Goal: Task Accomplishment & Management: Manage account settings

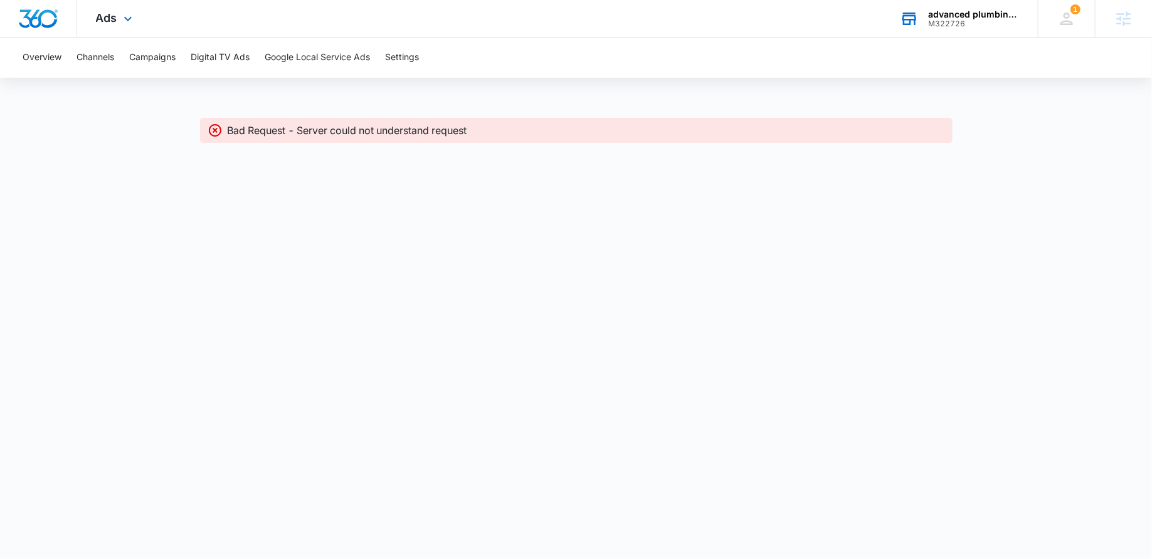
click at [942, 19] on div "M322726" at bounding box center [974, 23] width 92 height 9
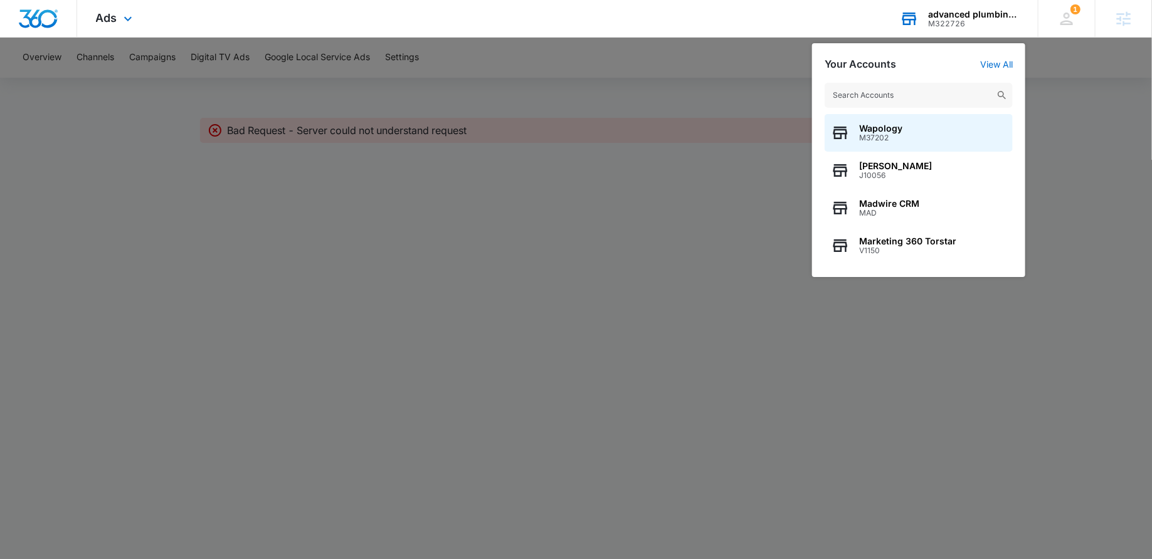
click at [919, 102] on input "text" at bounding box center [918, 95] width 188 height 25
type input "c"
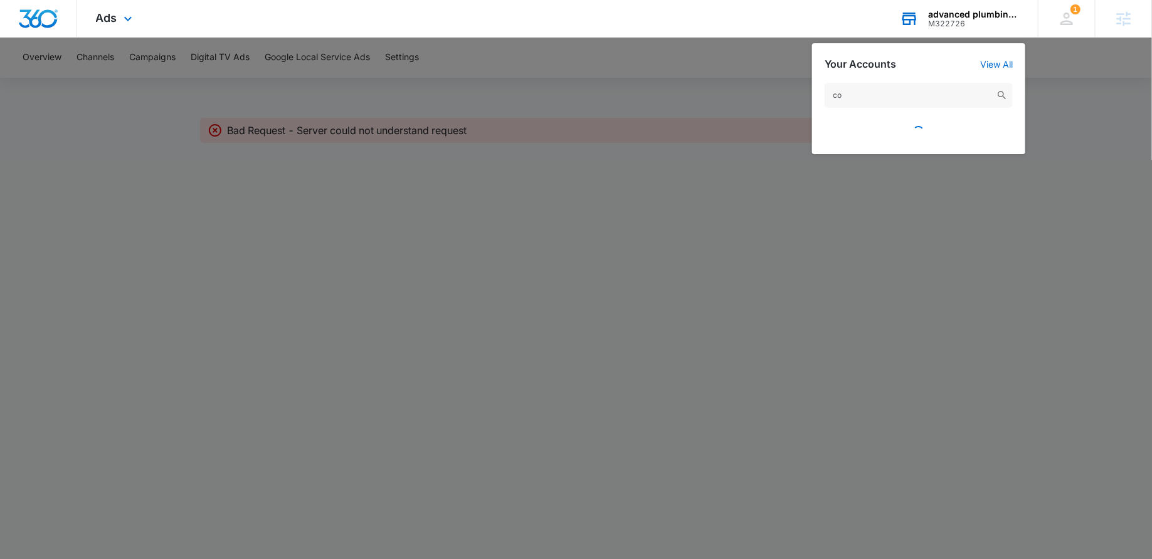
type input "c"
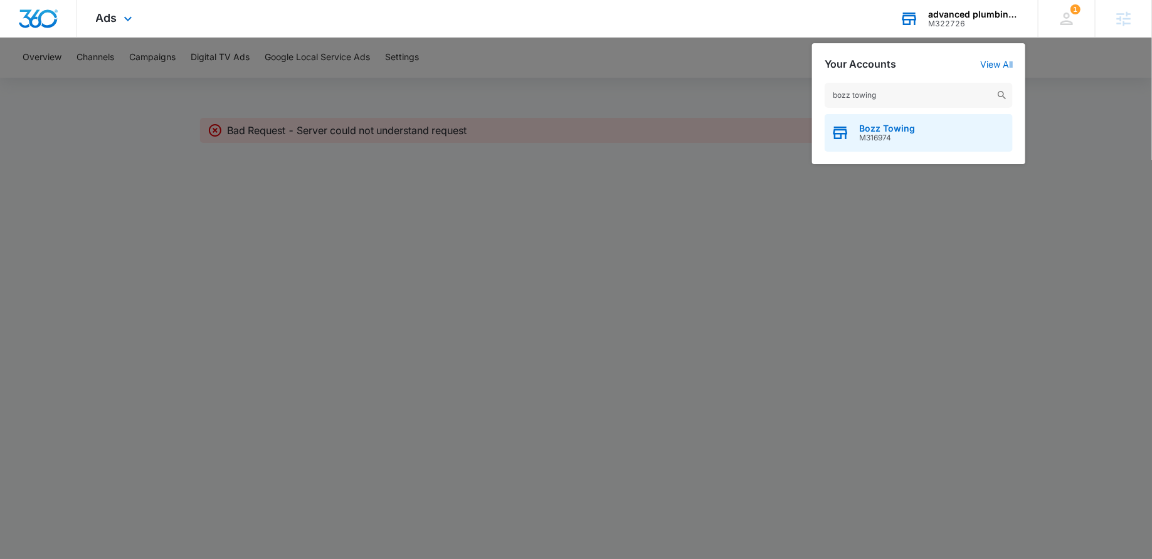
type input "bozz towing"
click at [874, 129] on span "Bozz Towing" at bounding box center [887, 129] width 56 height 10
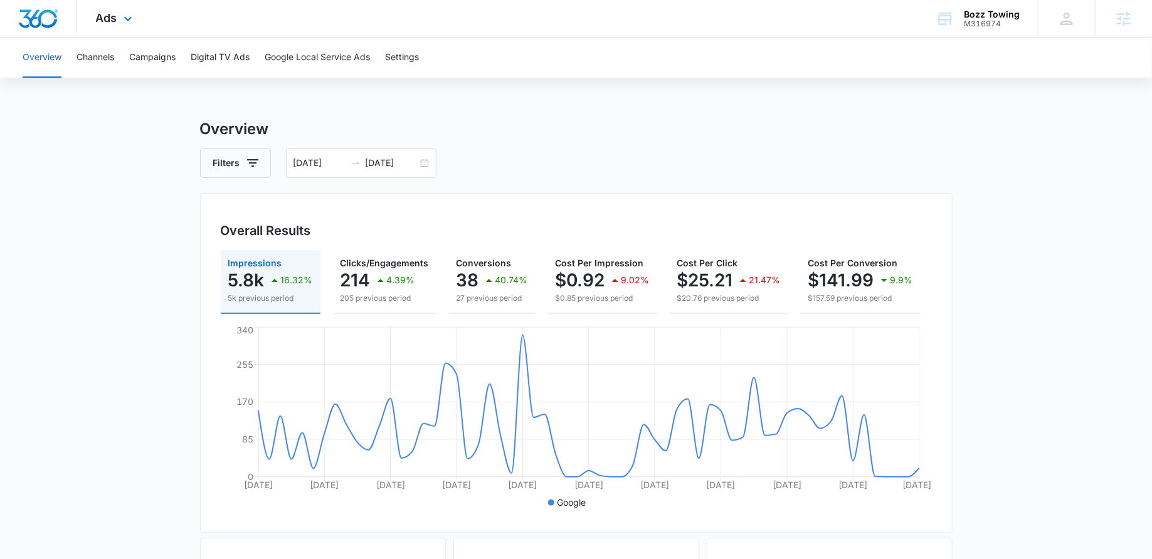
click at [137, 36] on div "Ads Apps Reputation Websites Forms CRM Email Social Shop Payments POS Content A…" at bounding box center [115, 18] width 77 height 37
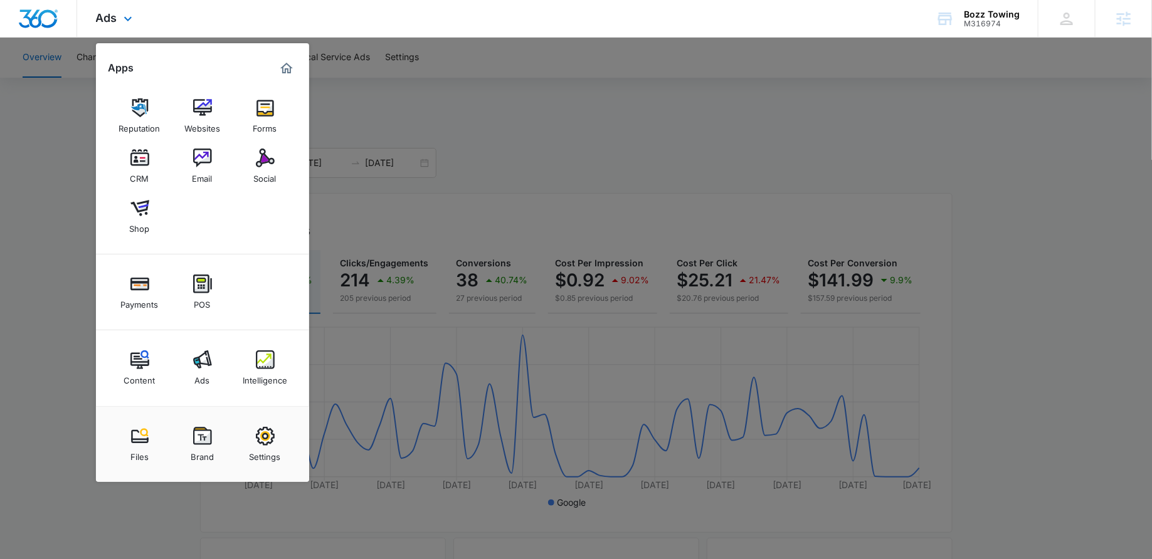
click at [107, 6] on div "Ads Apps Reputation Websites Forms CRM Email Social Shop Payments POS Content A…" at bounding box center [115, 18] width 77 height 37
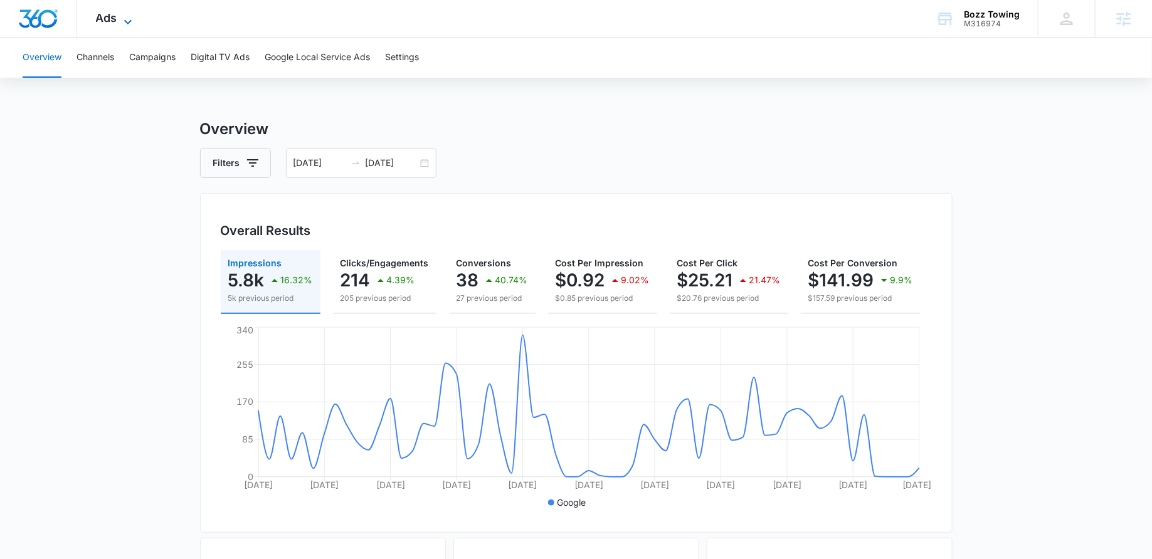
click at [111, 19] on span "Ads" at bounding box center [106, 17] width 21 height 13
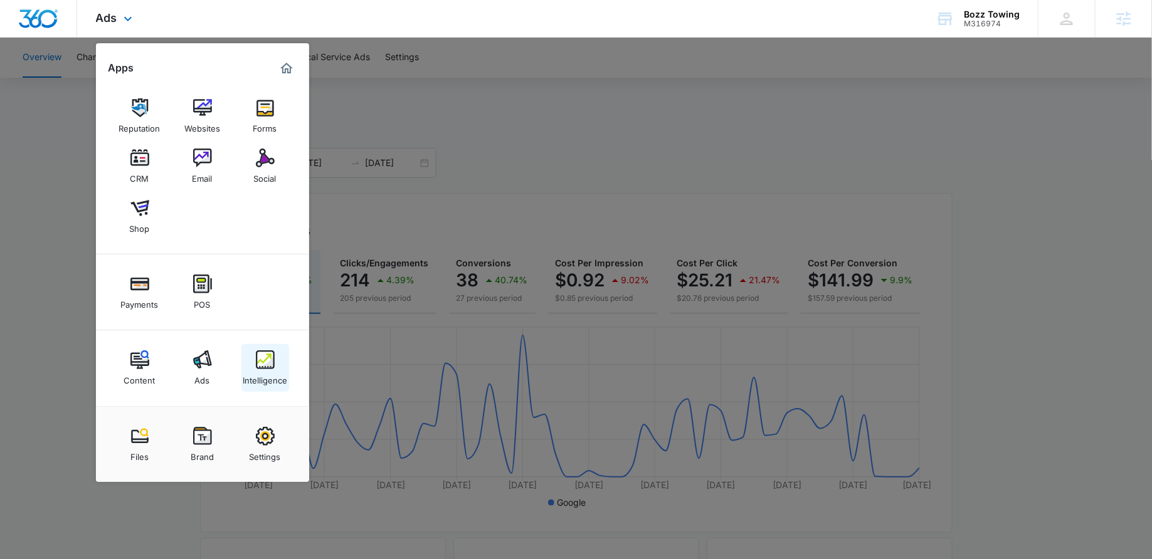
click at [273, 365] on img at bounding box center [265, 359] width 19 height 19
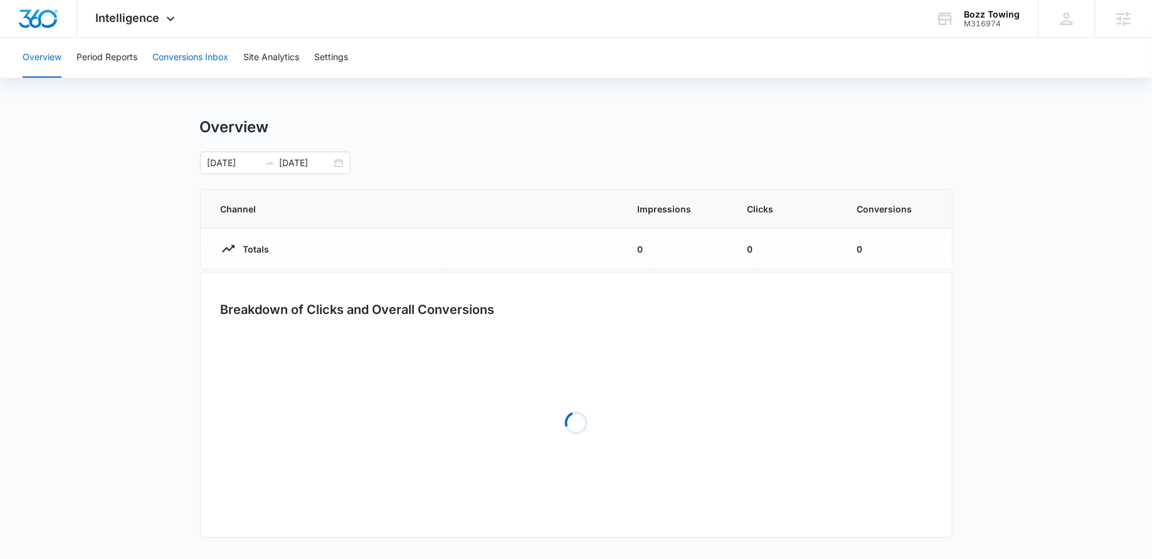
click at [188, 61] on button "Conversions Inbox" at bounding box center [190, 58] width 76 height 40
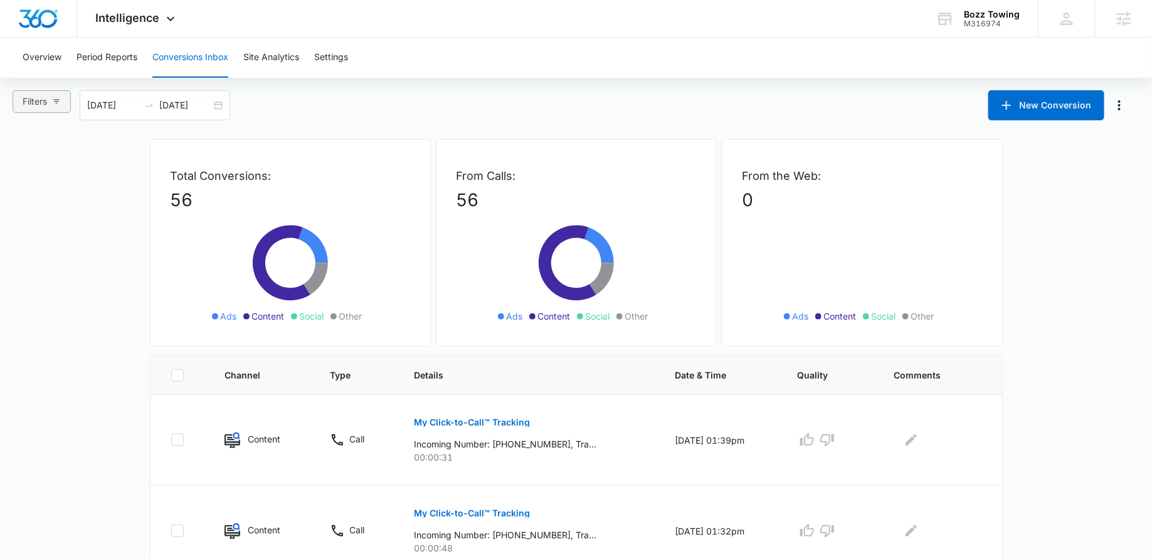
click at [57, 97] on icon "button" at bounding box center [56, 101] width 9 height 9
click at [28, 149] on input "All Channels" at bounding box center [24, 149] width 10 height 10
radio input "true"
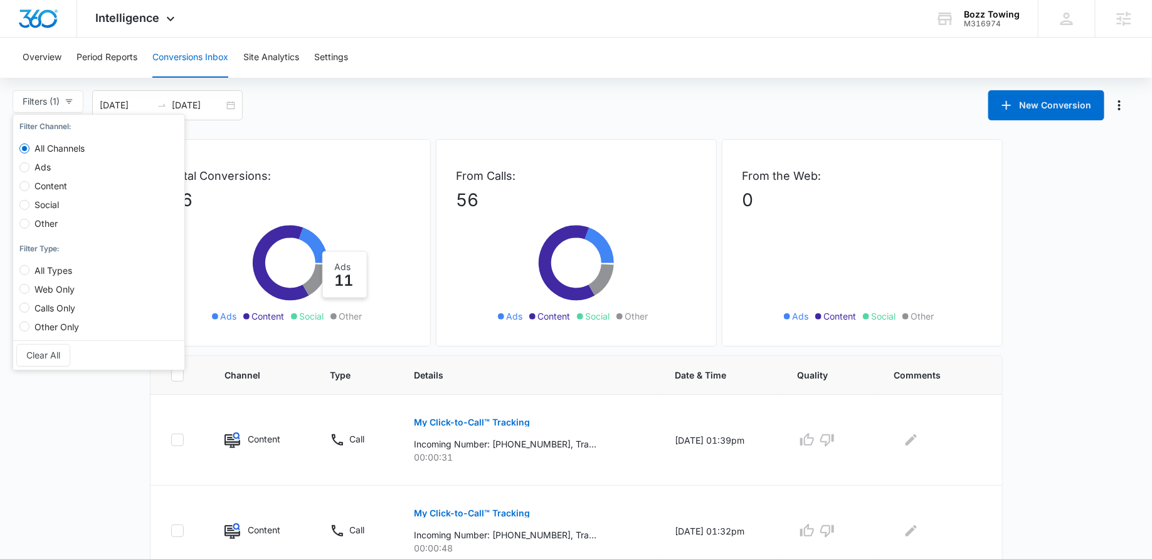
click at [377, 115] on div "Filters (1) Filter Channel : All Channels Ads Content Social Other Filter Type …" at bounding box center [576, 105] width 1152 height 30
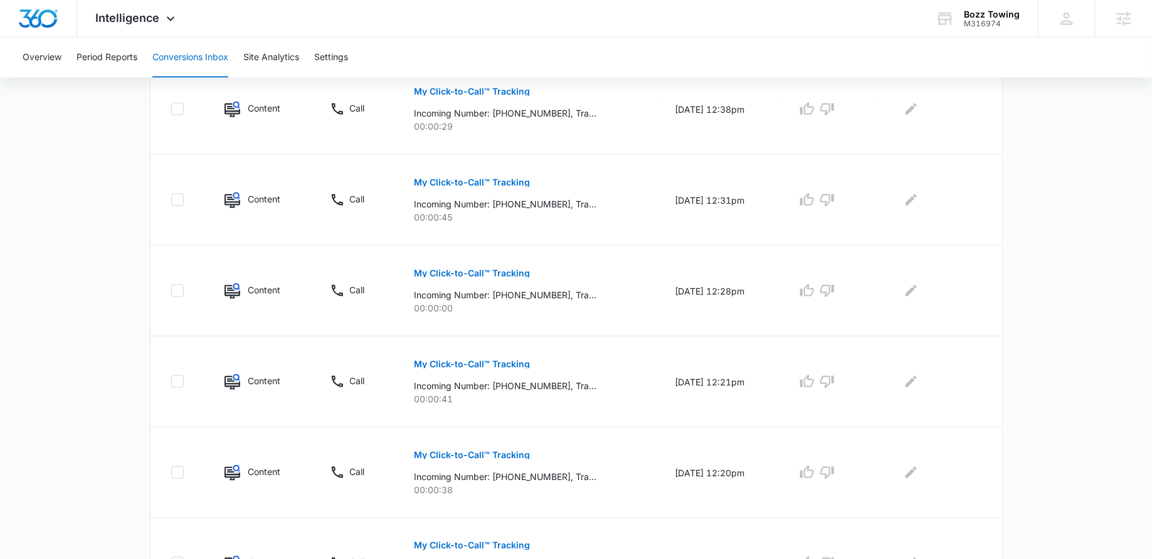
scroll to position [780, 0]
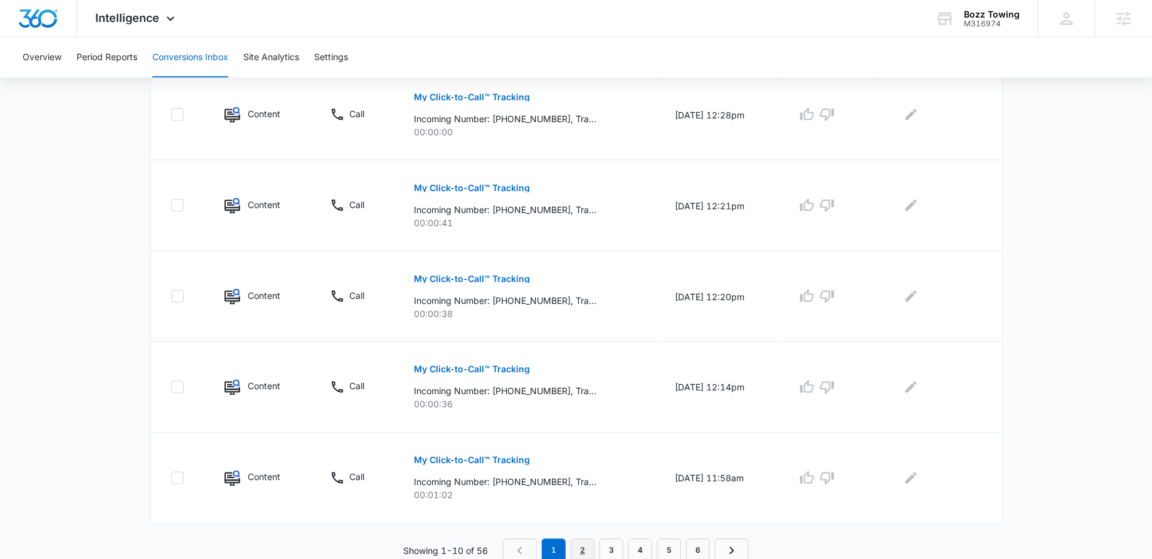
click at [581, 539] on link "2" at bounding box center [583, 551] width 24 height 24
click at [556, 547] on link "1" at bounding box center [557, 551] width 24 height 24
click at [456, 456] on p "My Click-to-Call™ Tracking" at bounding box center [472, 460] width 116 height 9
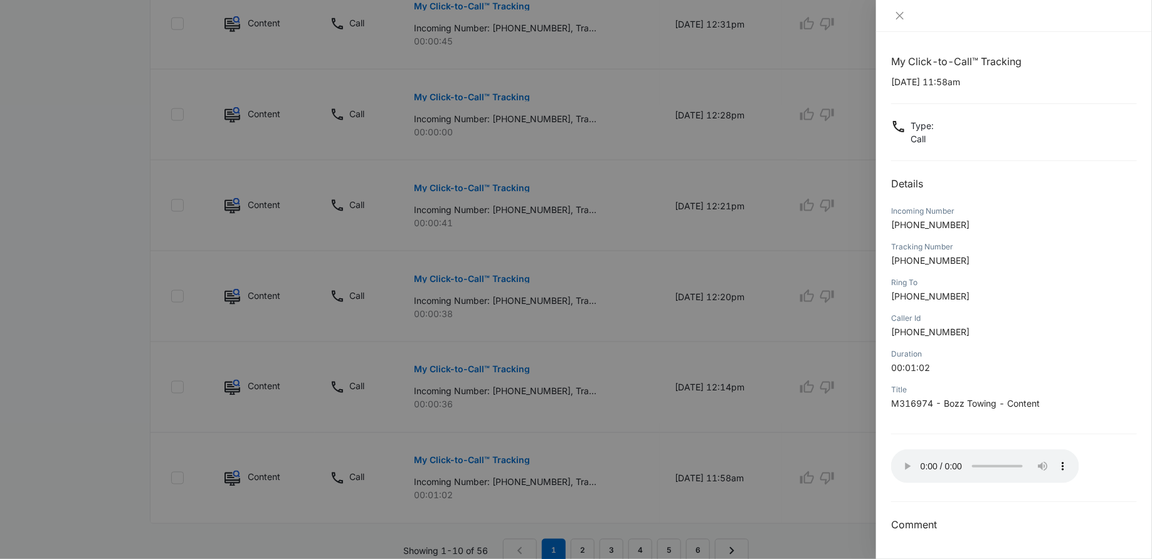
click at [678, 446] on div at bounding box center [576, 279] width 1152 height 559
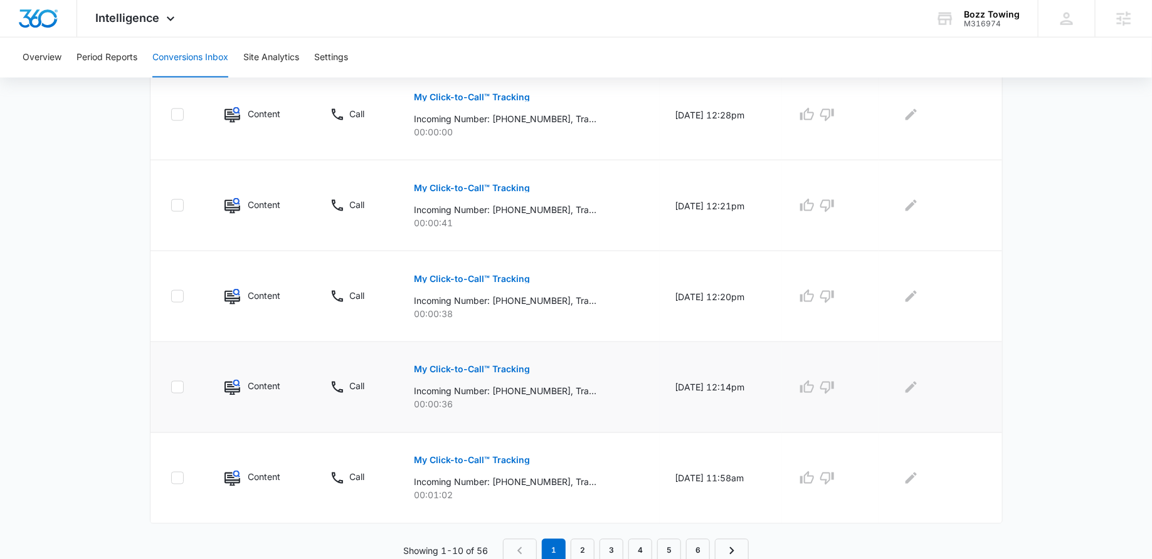
click at [455, 369] on p "My Click-to-Call™ Tracking" at bounding box center [472, 370] width 116 height 9
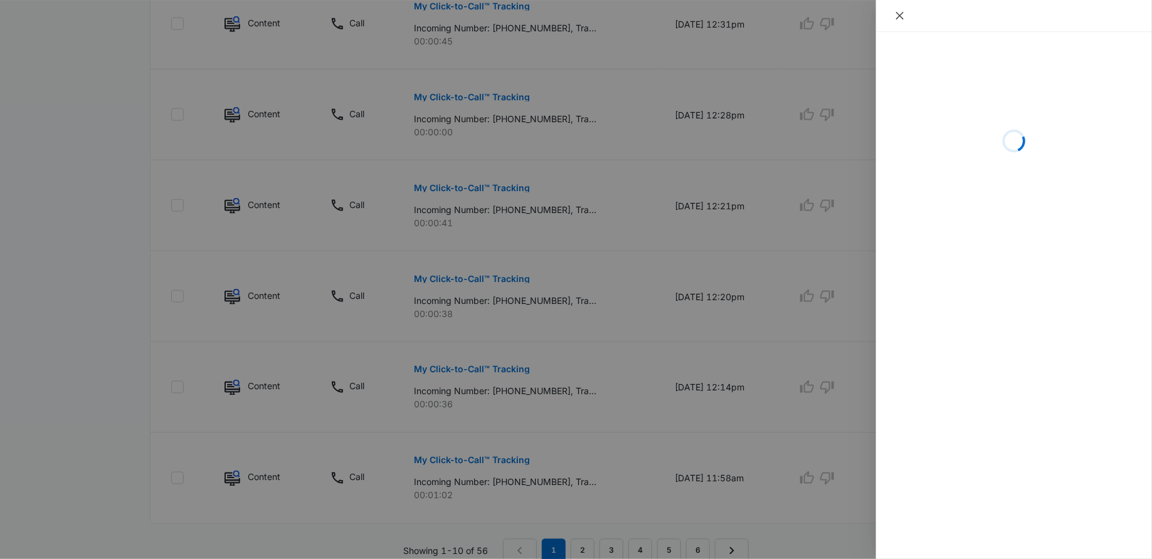
click at [905, 16] on button "Close" at bounding box center [900, 15] width 18 height 11
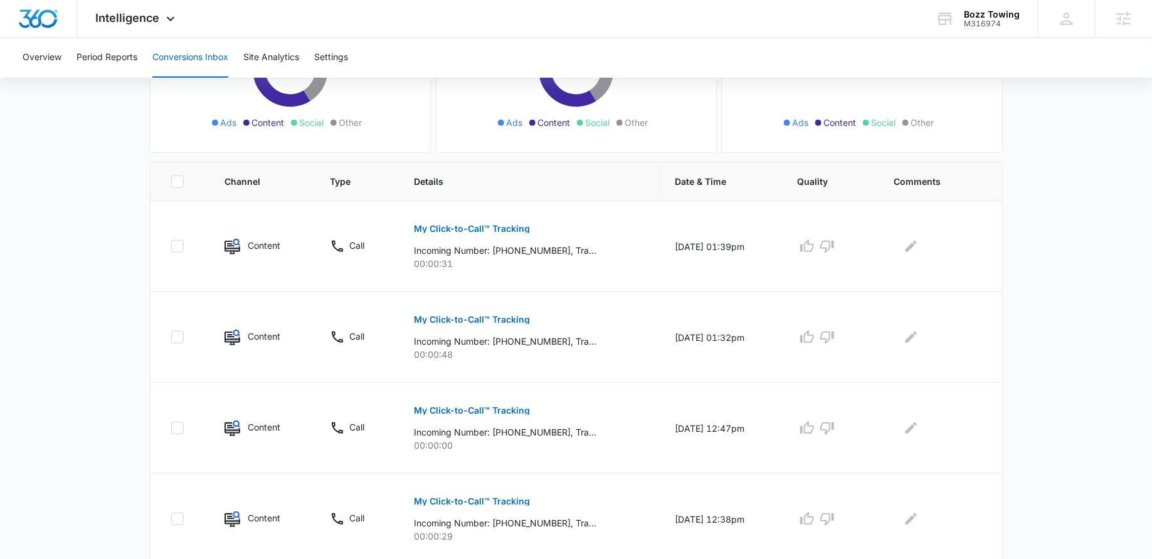
scroll to position [0, 0]
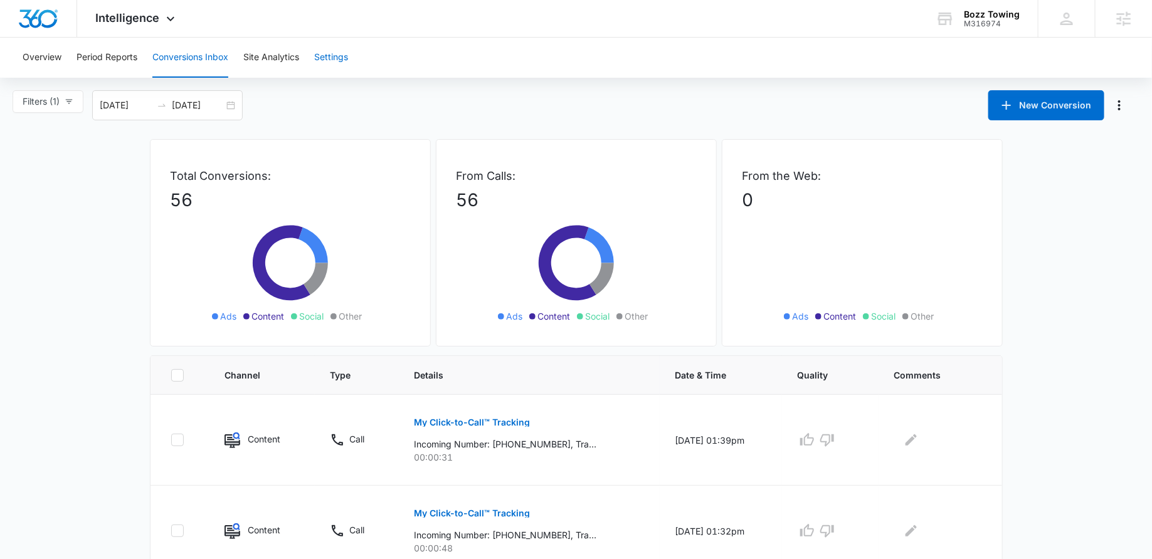
click at [330, 60] on button "Settings" at bounding box center [331, 58] width 34 height 40
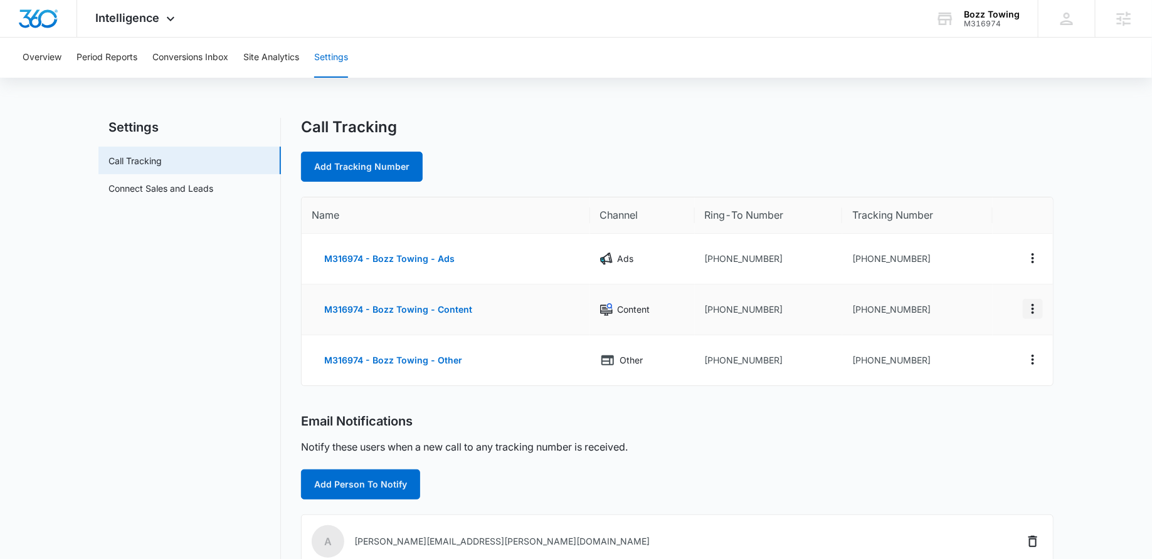
click at [1031, 310] on icon "Actions" at bounding box center [1032, 309] width 15 height 15
click at [968, 296] on div "Edit" at bounding box center [974, 300] width 26 height 9
select select "CONTENT"
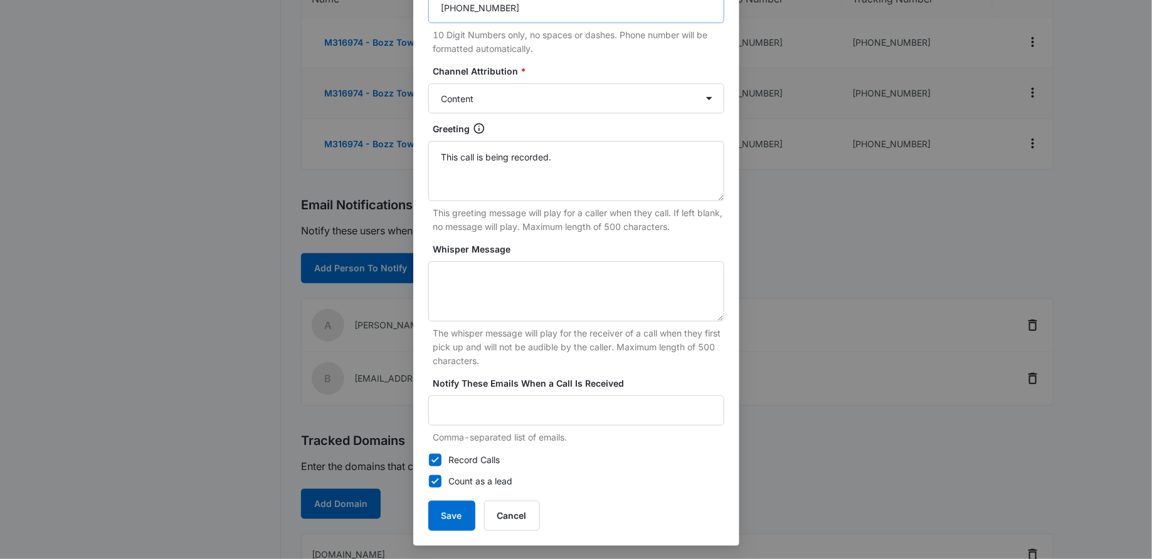
scroll to position [245, 0]
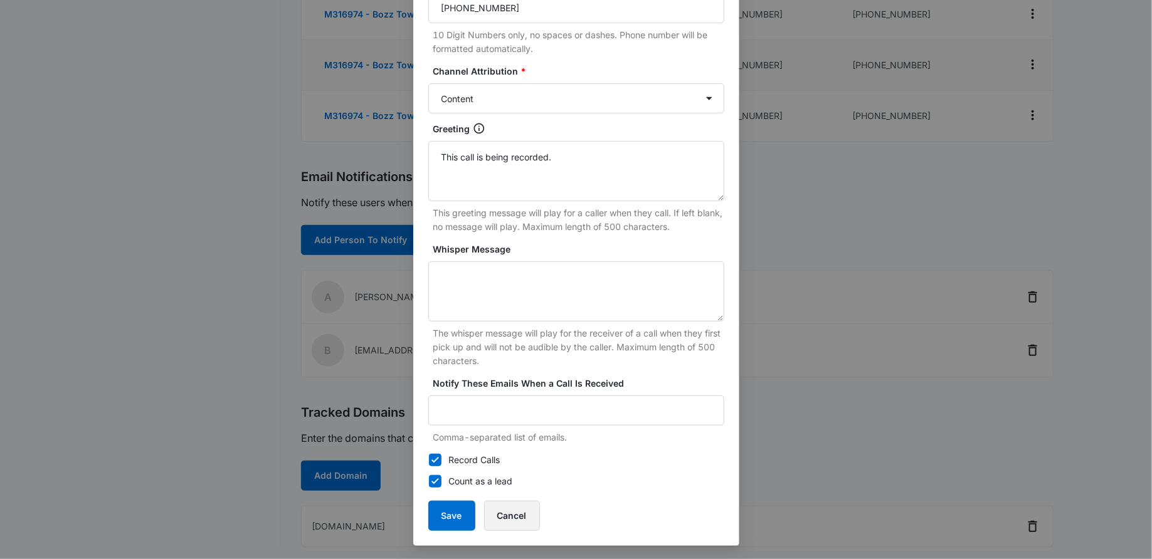
click at [507, 517] on button "Cancel" at bounding box center [512, 516] width 56 height 30
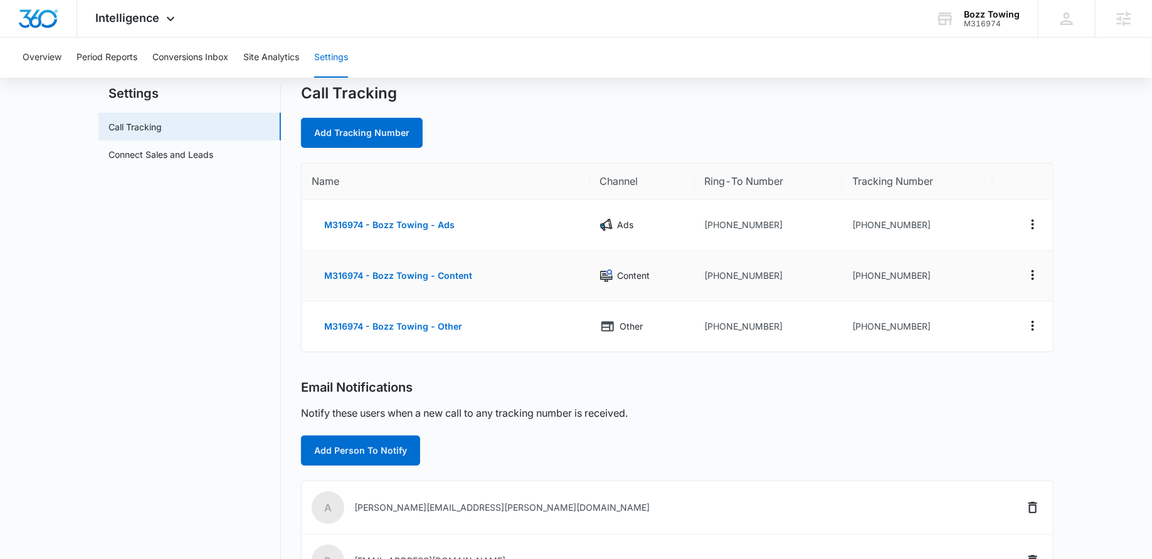
scroll to position [28, 0]
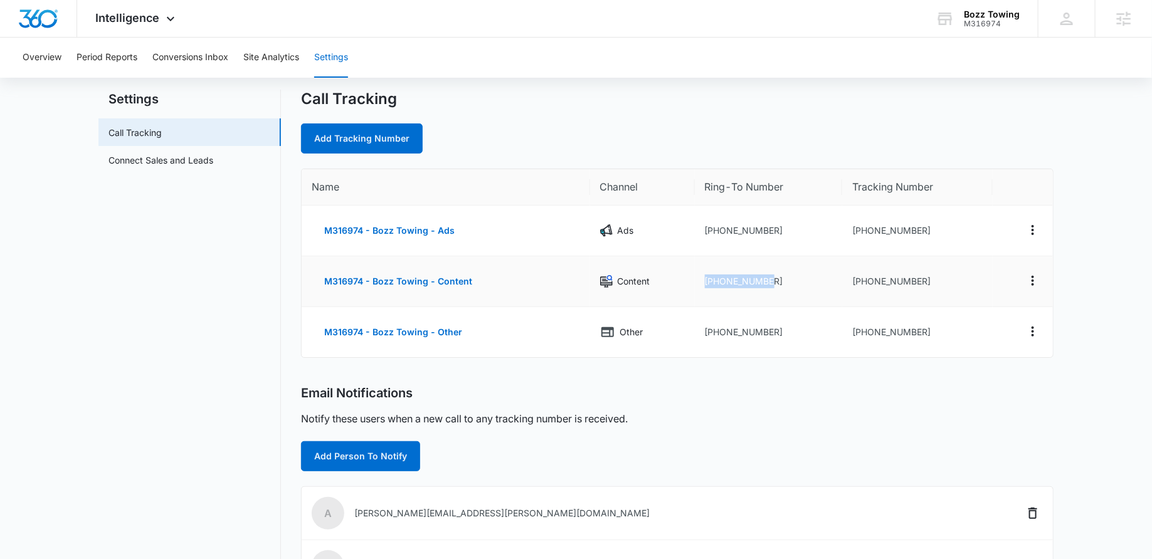
drag, startPoint x: 769, startPoint y: 280, endPoint x: 687, endPoint y: 280, distance: 82.1
click at [687, 280] on tr "M316974 - Bozz Towing - Content Content +14357677991 +14352001756" at bounding box center [677, 281] width 751 height 51
copy tr "+14357677991"
click at [1033, 283] on icon "Actions" at bounding box center [1032, 281] width 3 height 10
click at [978, 288] on div "Delete" at bounding box center [974, 291] width 26 height 9
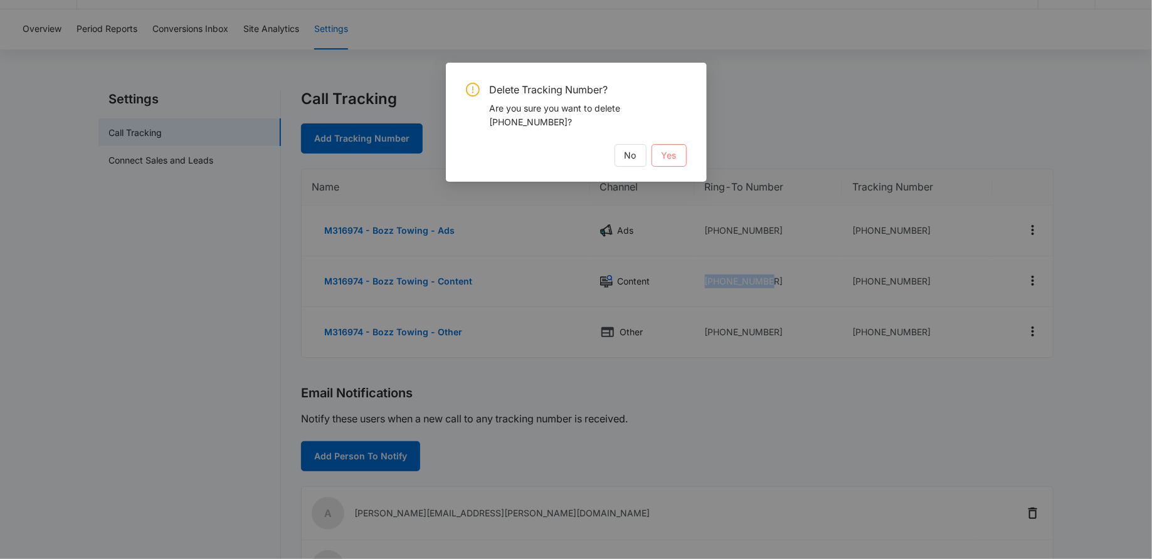
click at [668, 154] on span "Yes" at bounding box center [668, 156] width 15 height 14
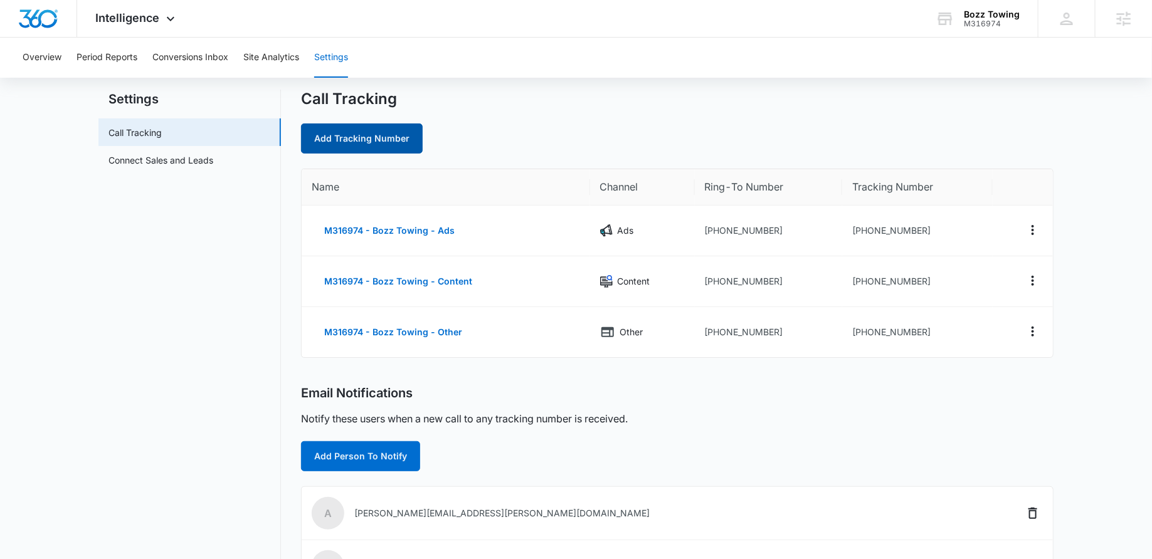
click at [376, 134] on link "Add Tracking Number" at bounding box center [362, 139] width 122 height 30
select select "by_area_code"
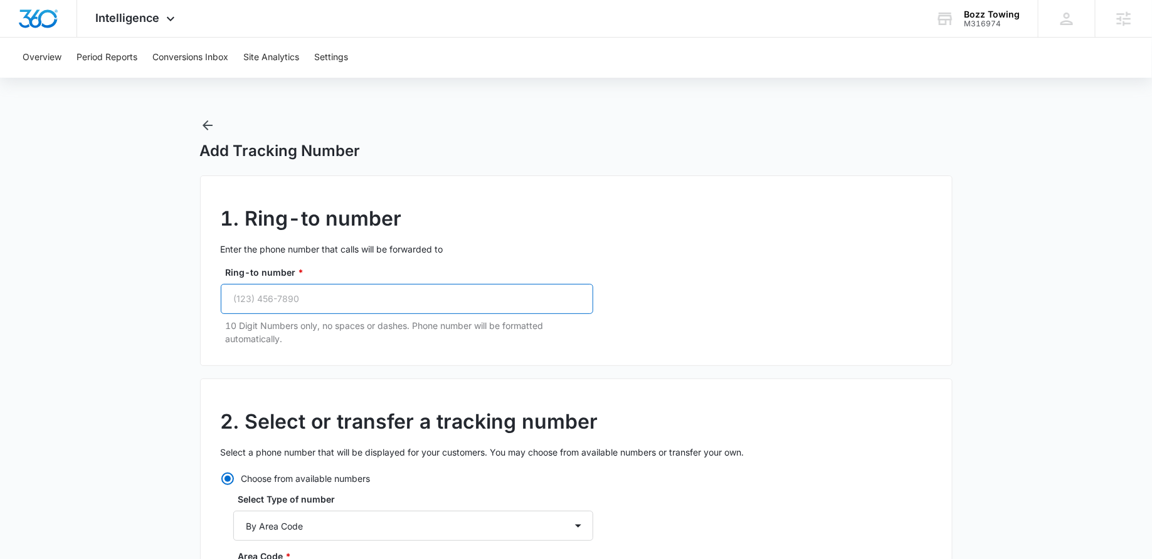
click at [277, 287] on input "Ring-to number *" at bounding box center [407, 299] width 372 height 30
paste input "+1 435 767 7991"
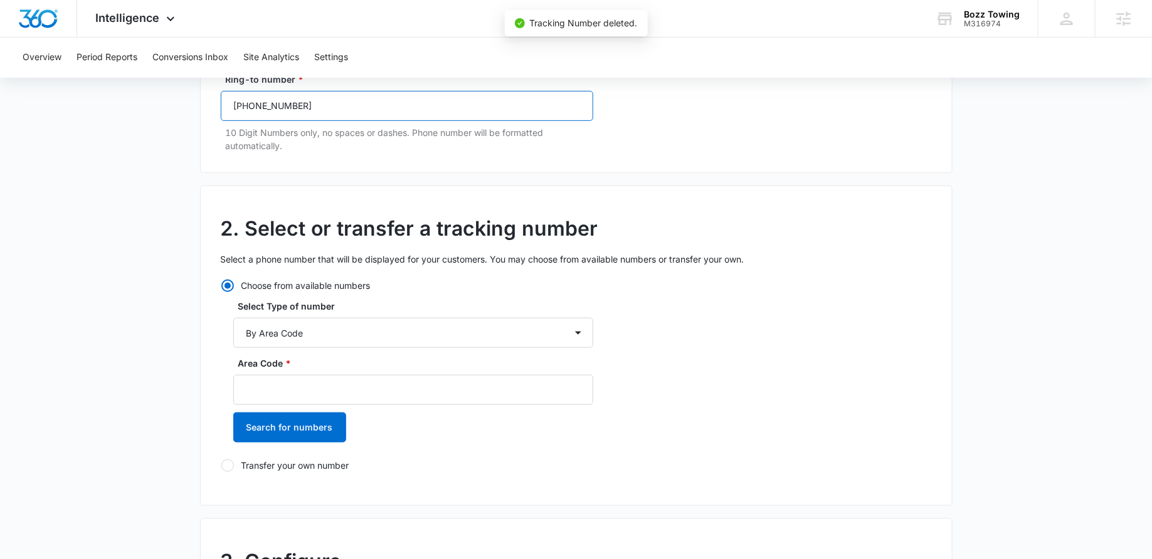
scroll to position [207, 0]
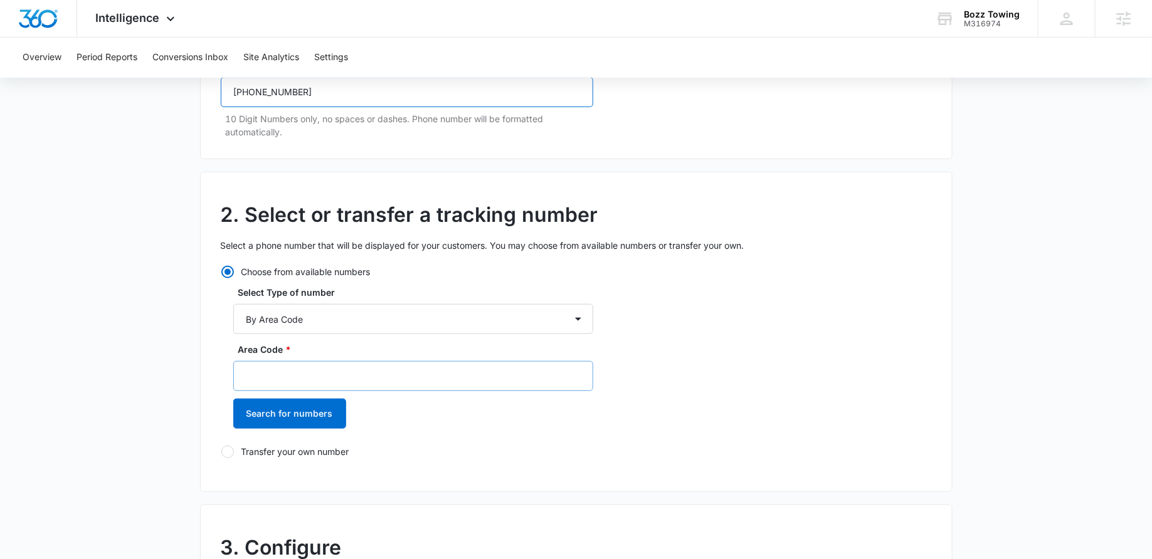
type input "+1 435 767 7991"
click at [295, 370] on input "Area Code *" at bounding box center [413, 376] width 360 height 30
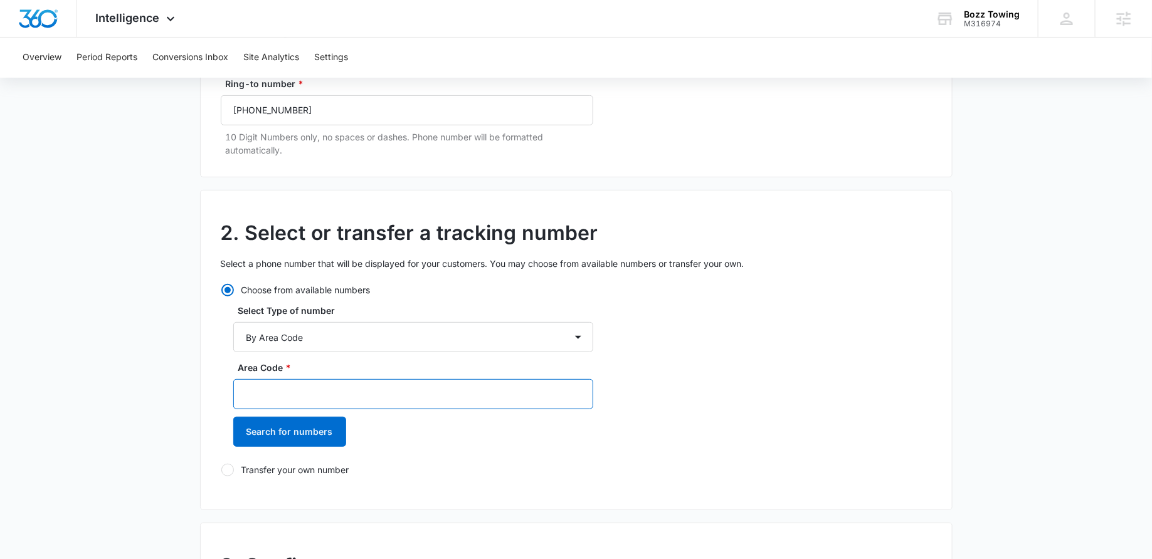
scroll to position [193, 0]
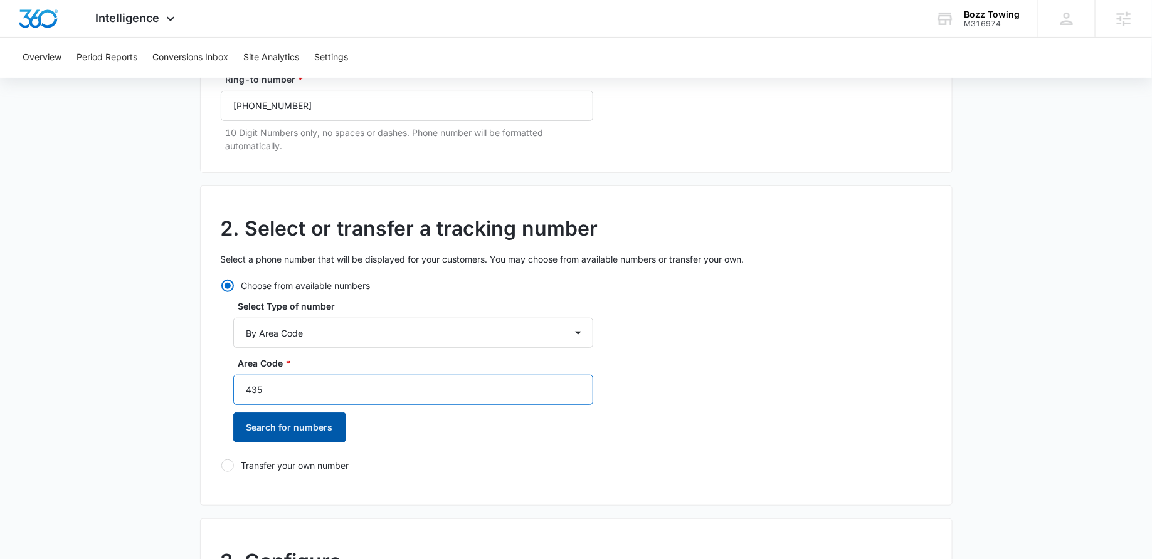
type input "435"
click at [308, 427] on button "Search for numbers" at bounding box center [289, 428] width 113 height 30
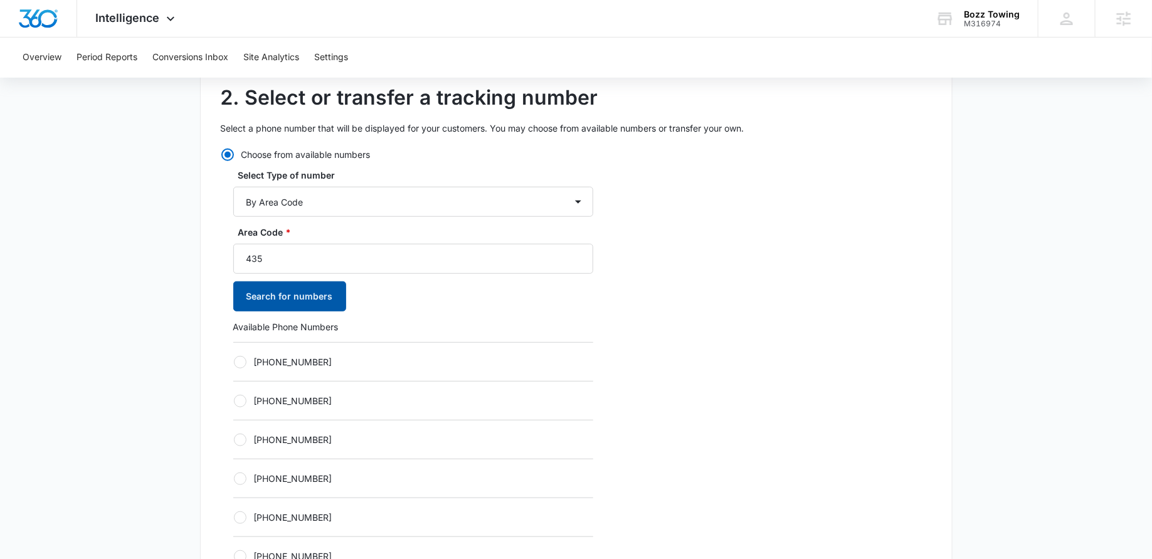
scroll to position [328, 0]
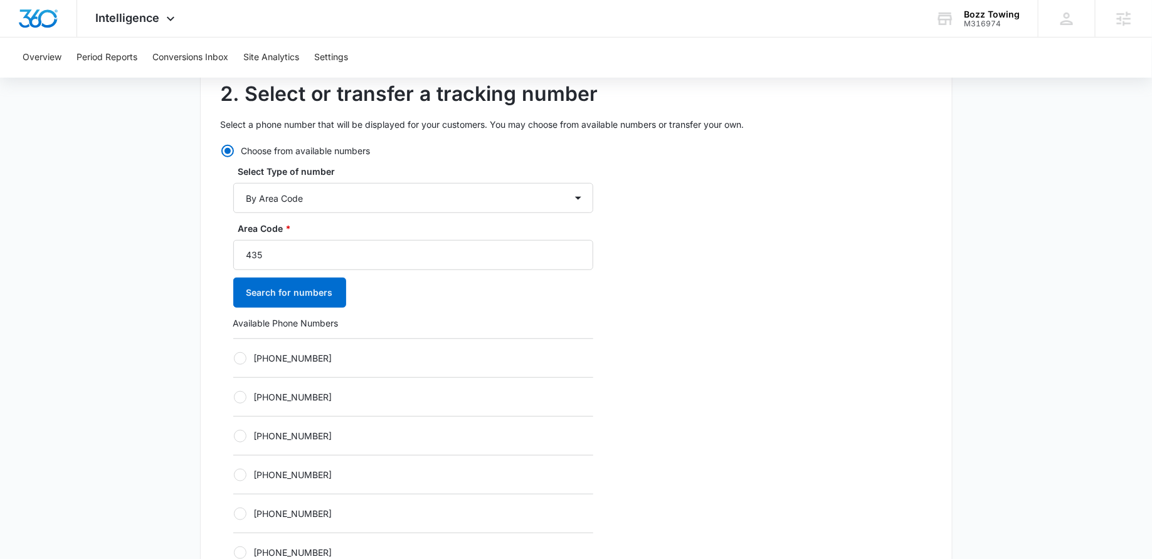
click at [241, 359] on div at bounding box center [240, 358] width 13 height 13
click at [234, 359] on input "+14352482373" at bounding box center [233, 358] width 1 height 1
radio input "true"
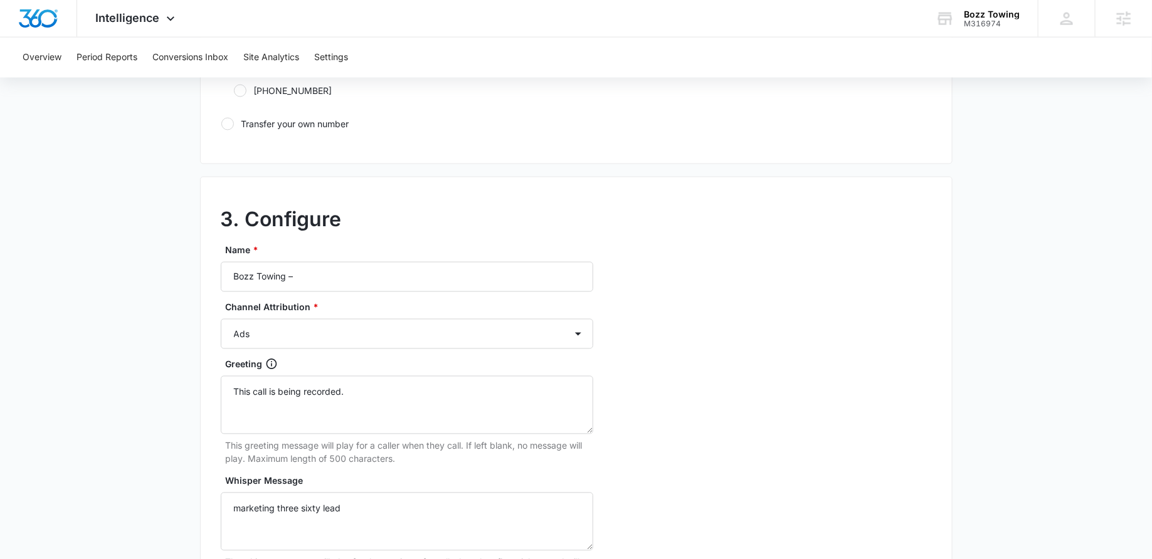
scroll to position [963, 0]
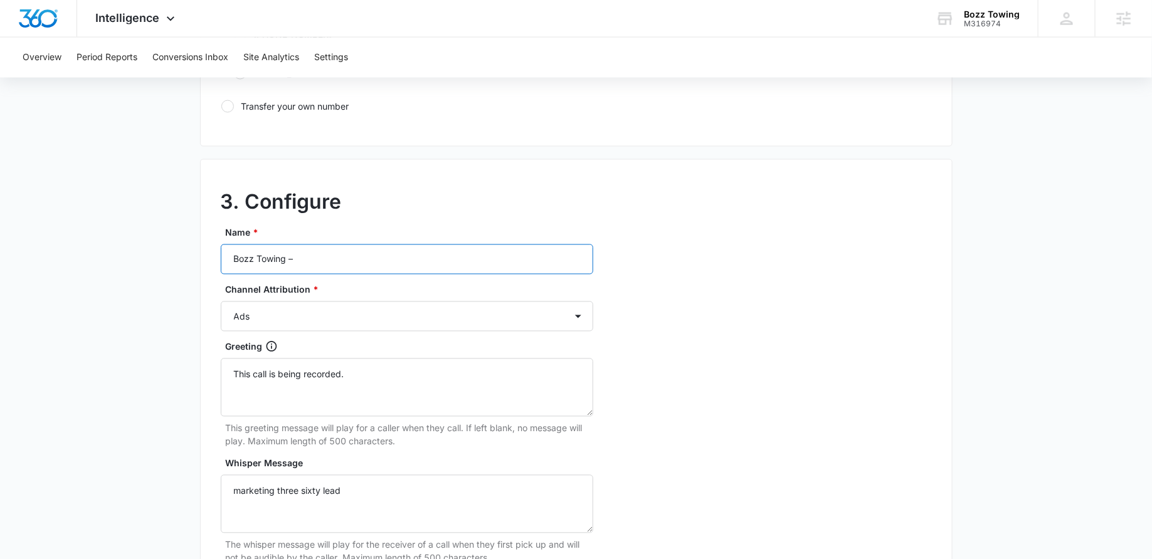
click at [315, 260] on input "Bozz Towing –" at bounding box center [407, 260] width 372 height 30
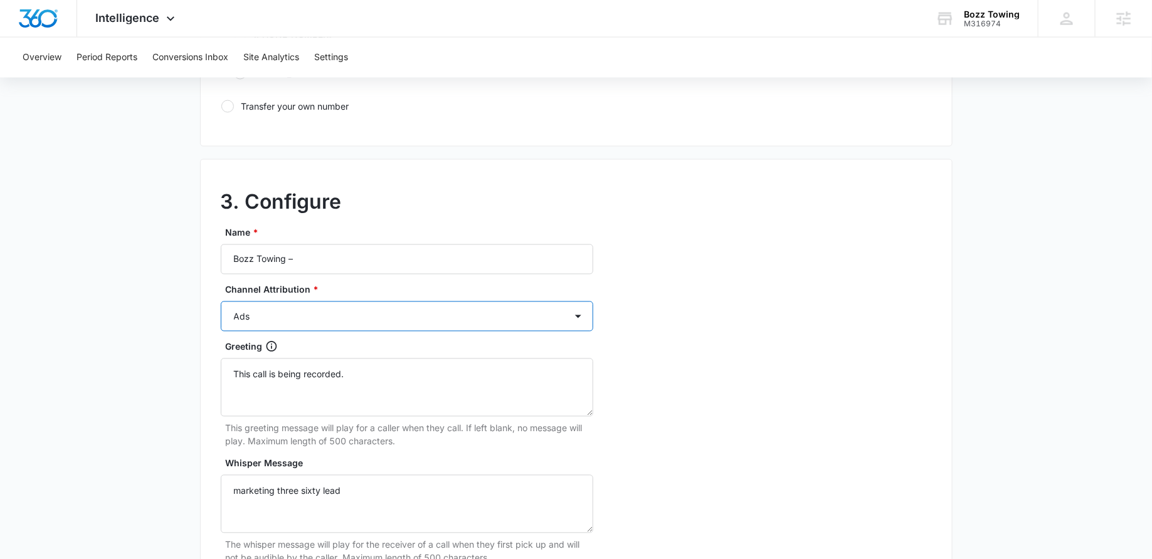
click at [281, 305] on select "Ads Local Service Ads Content Social Other" at bounding box center [407, 317] width 372 height 30
select select "CONTENT"
click at [221, 302] on select "Ads Local Service Ads Content Social Other" at bounding box center [407, 317] width 372 height 30
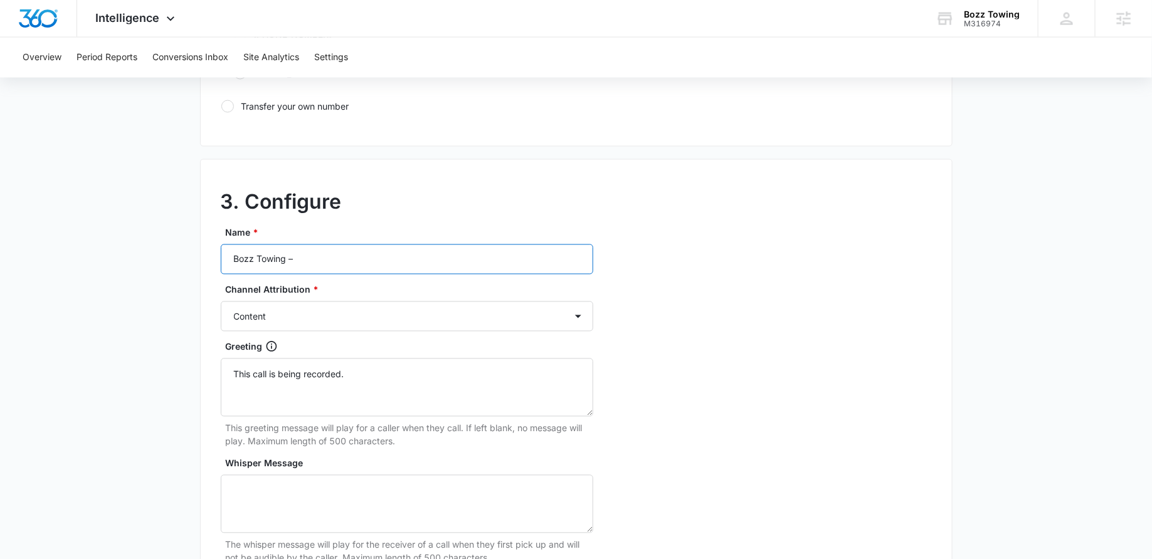
click at [304, 257] on input "Bozz Towing –" at bounding box center [407, 260] width 372 height 30
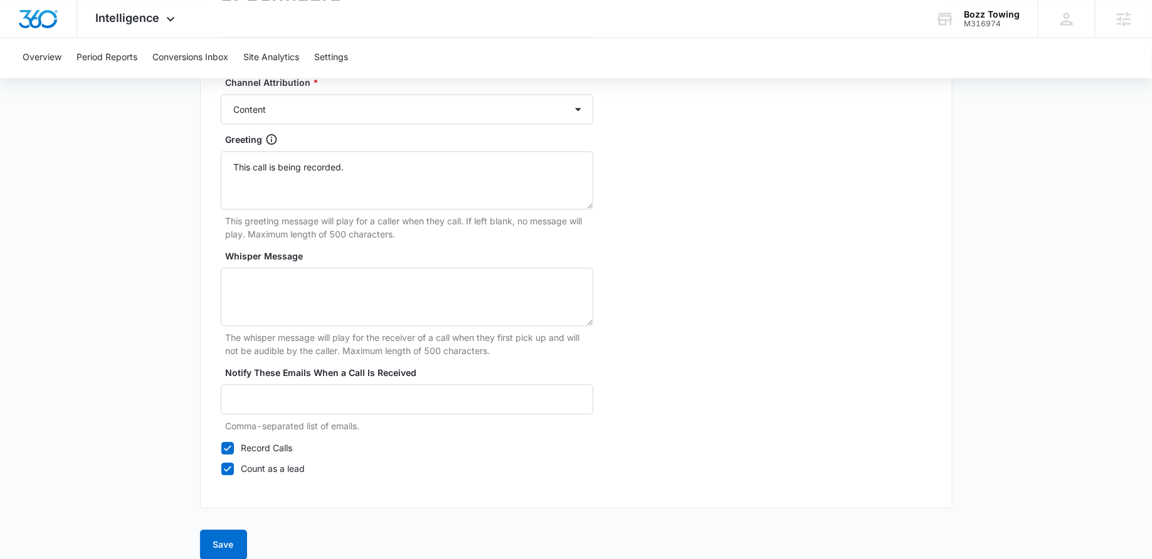
scroll to position [1181, 0]
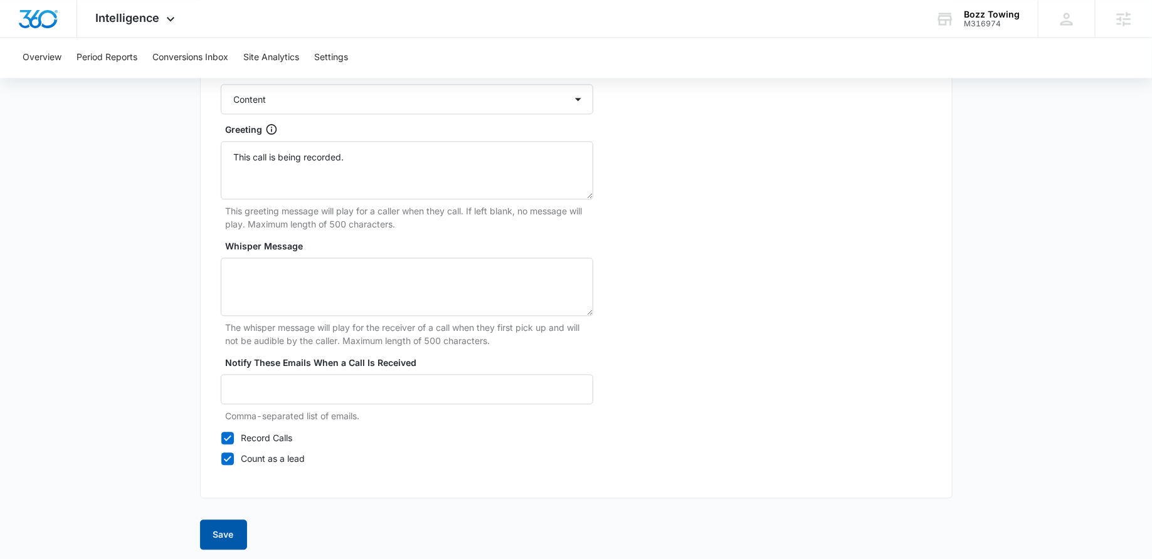
click at [224, 521] on button "Save" at bounding box center [223, 535] width 47 height 30
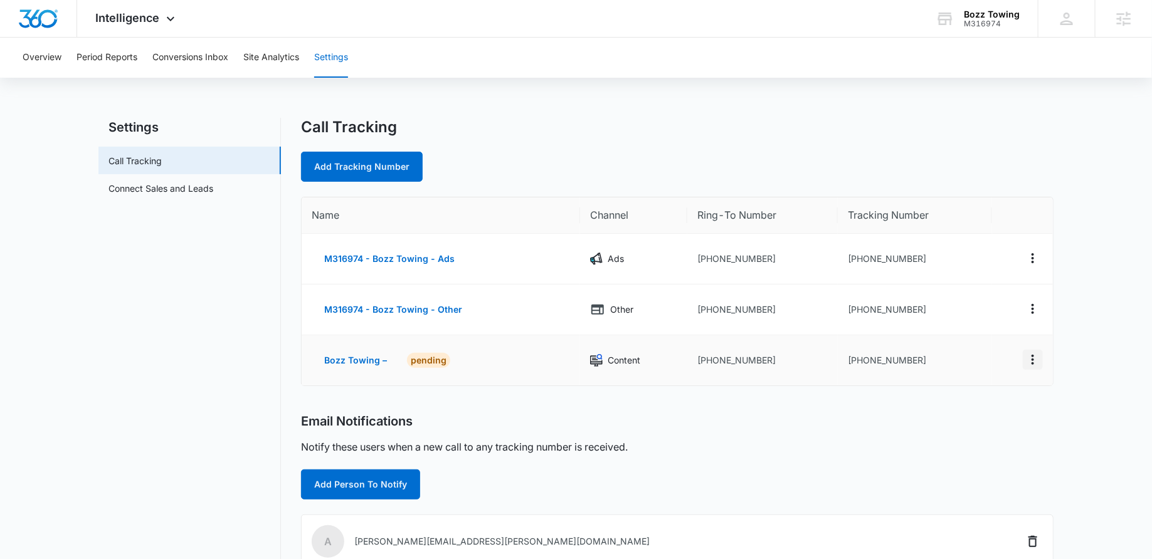
click at [1030, 360] on icon "Actions" at bounding box center [1032, 359] width 15 height 15
click at [984, 344] on div "Edit" at bounding box center [974, 347] width 26 height 9
select select "CONTENT"
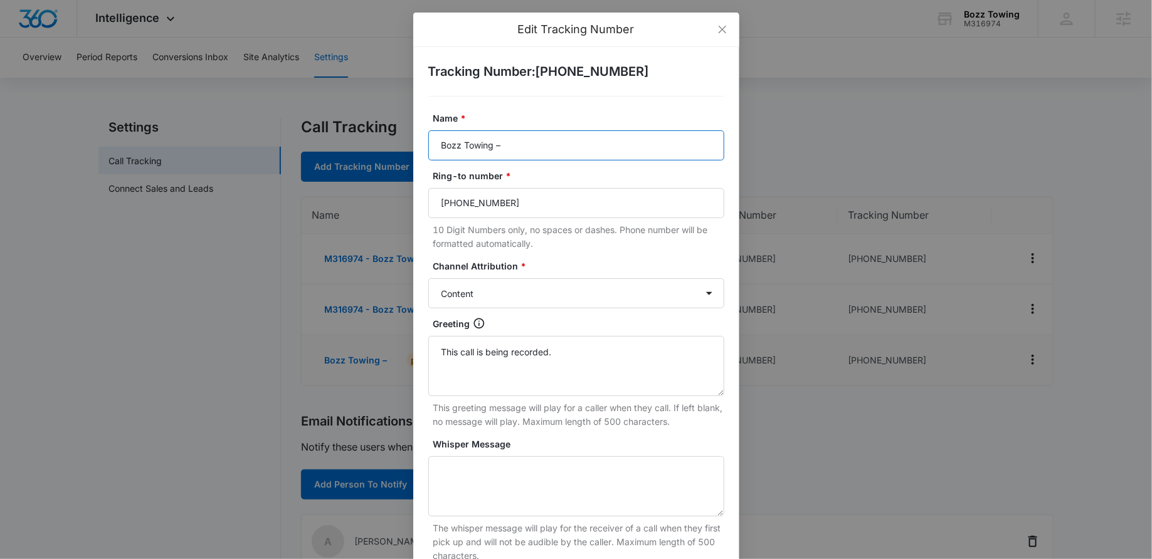
click at [522, 150] on input "Bozz Towing –" at bounding box center [576, 145] width 296 height 30
click at [440, 148] on input "Bozz Towing –" at bounding box center [576, 145] width 296 height 30
click at [570, 146] on input "M316974 - Bozz Towing –" at bounding box center [576, 145] width 296 height 30
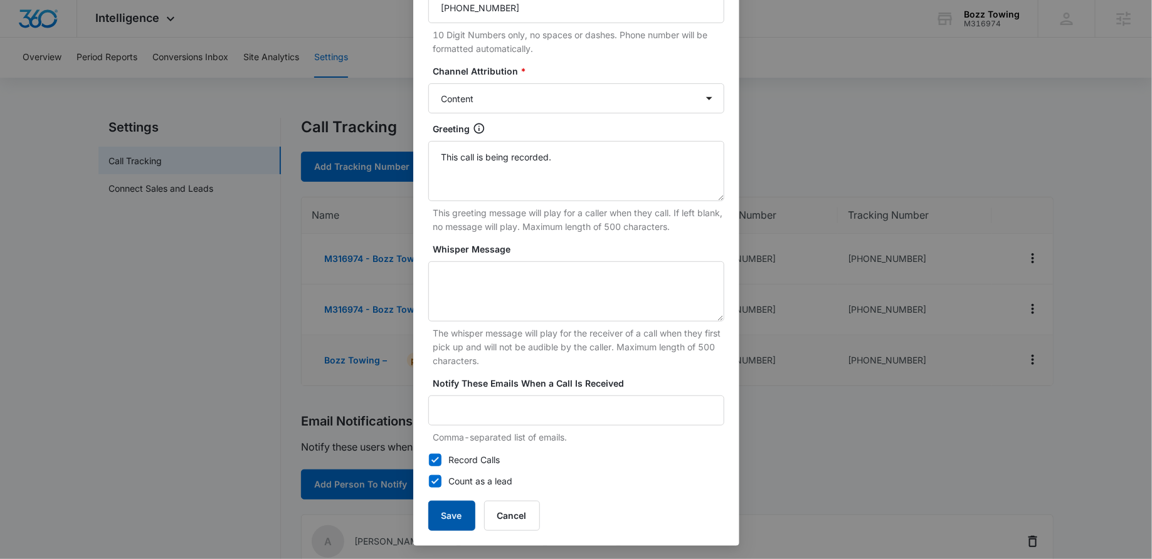
type input "M316974 - Bozz Towing - Content"
click at [455, 513] on button "Save" at bounding box center [451, 516] width 47 height 30
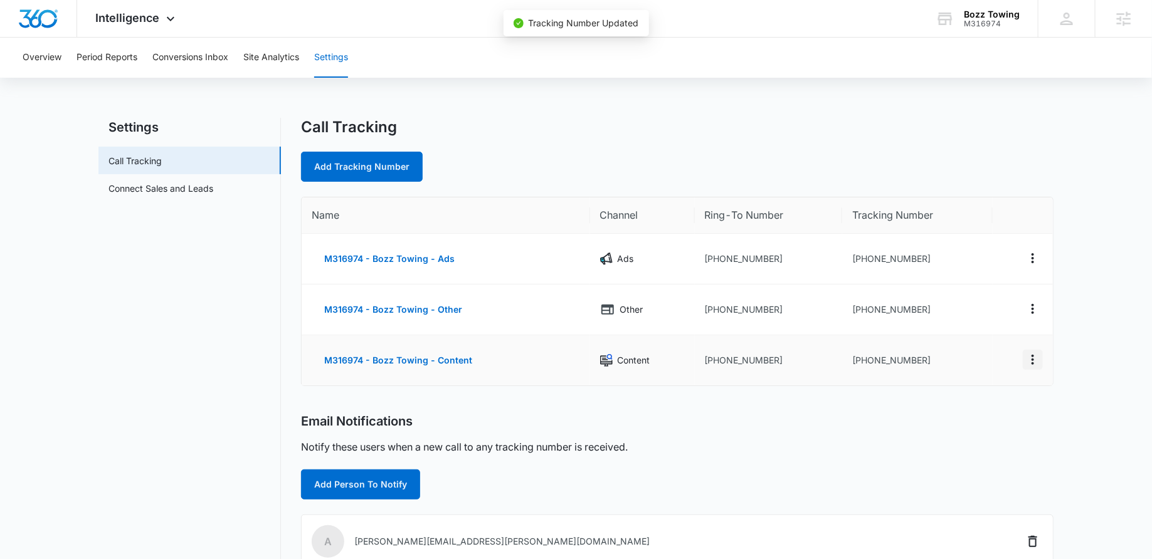
click at [1035, 355] on icon "Actions" at bounding box center [1032, 359] width 15 height 15
click at [1024, 307] on button "Actions" at bounding box center [1033, 309] width 20 height 20
click at [964, 301] on div "Edit" at bounding box center [974, 300] width 26 height 9
select select "OTHER"
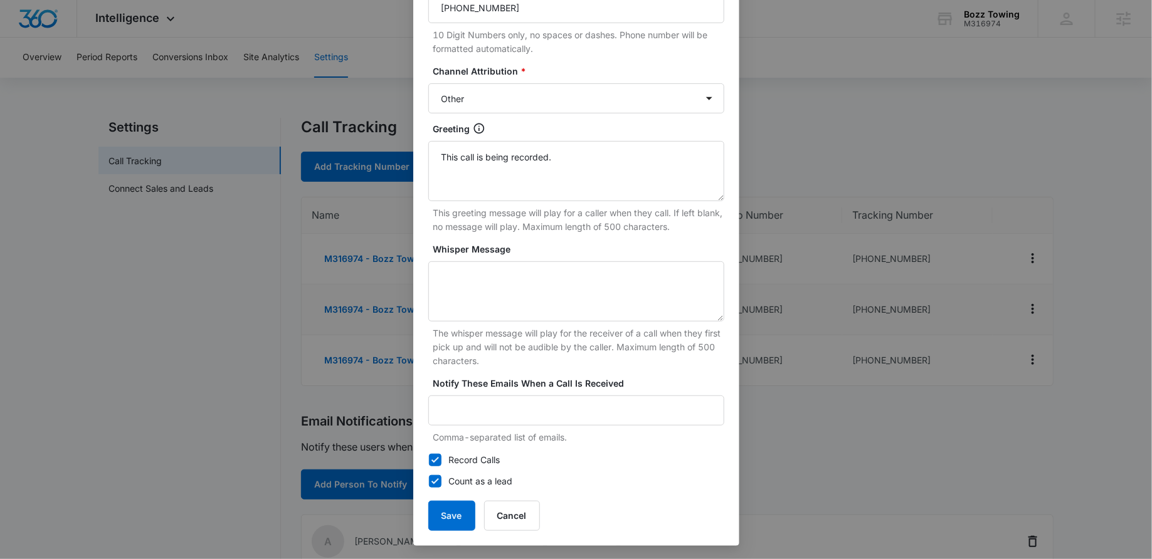
scroll to position [0, 0]
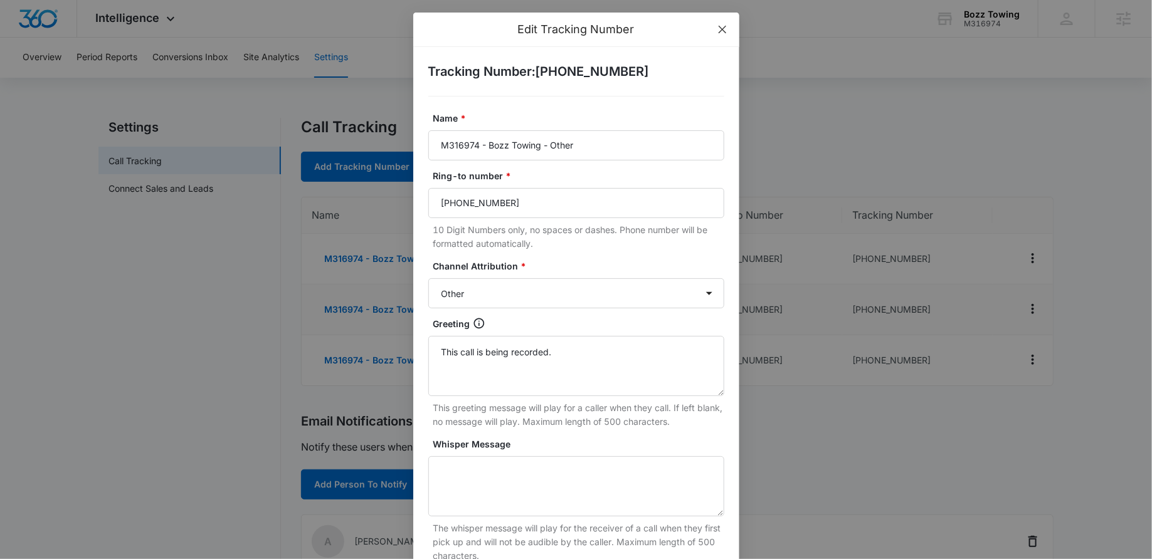
click at [727, 28] on icon "close" at bounding box center [722, 29] width 10 height 10
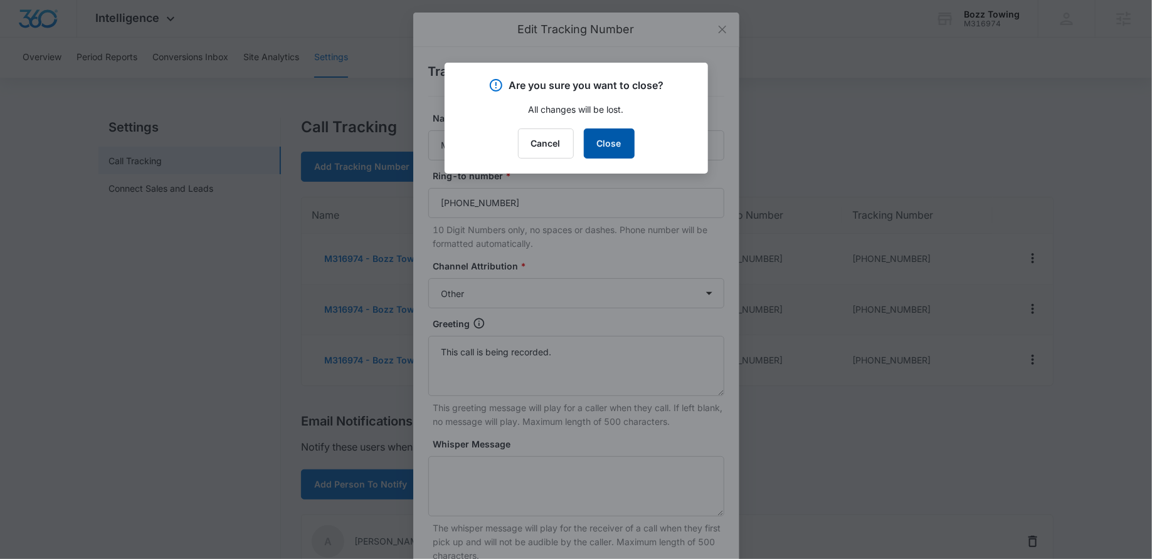
click at [621, 134] on button "Close" at bounding box center [609, 144] width 51 height 30
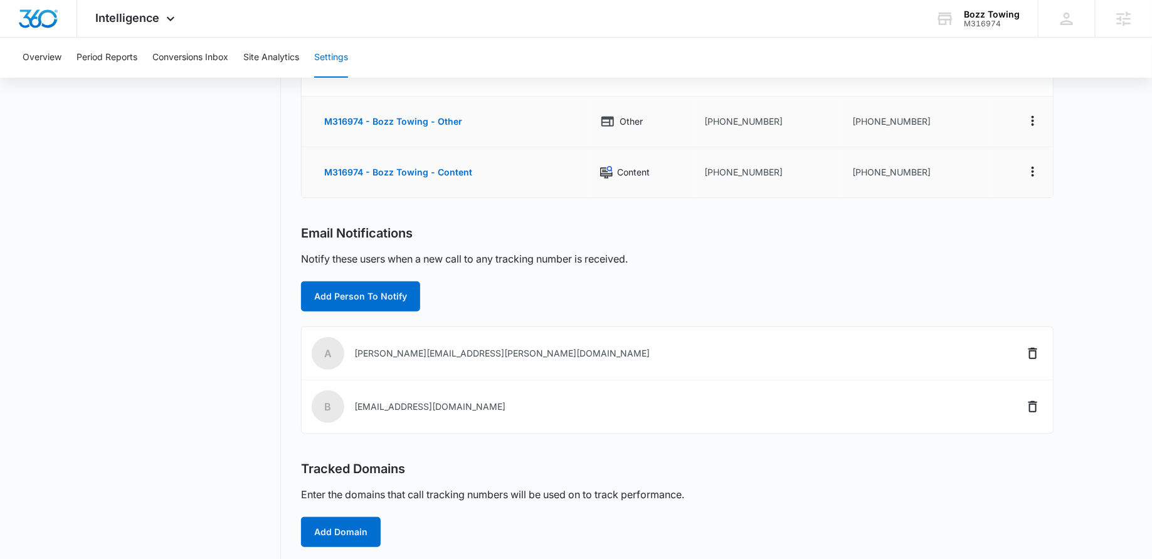
scroll to position [192, 0]
